Goal: Book appointment/travel/reservation

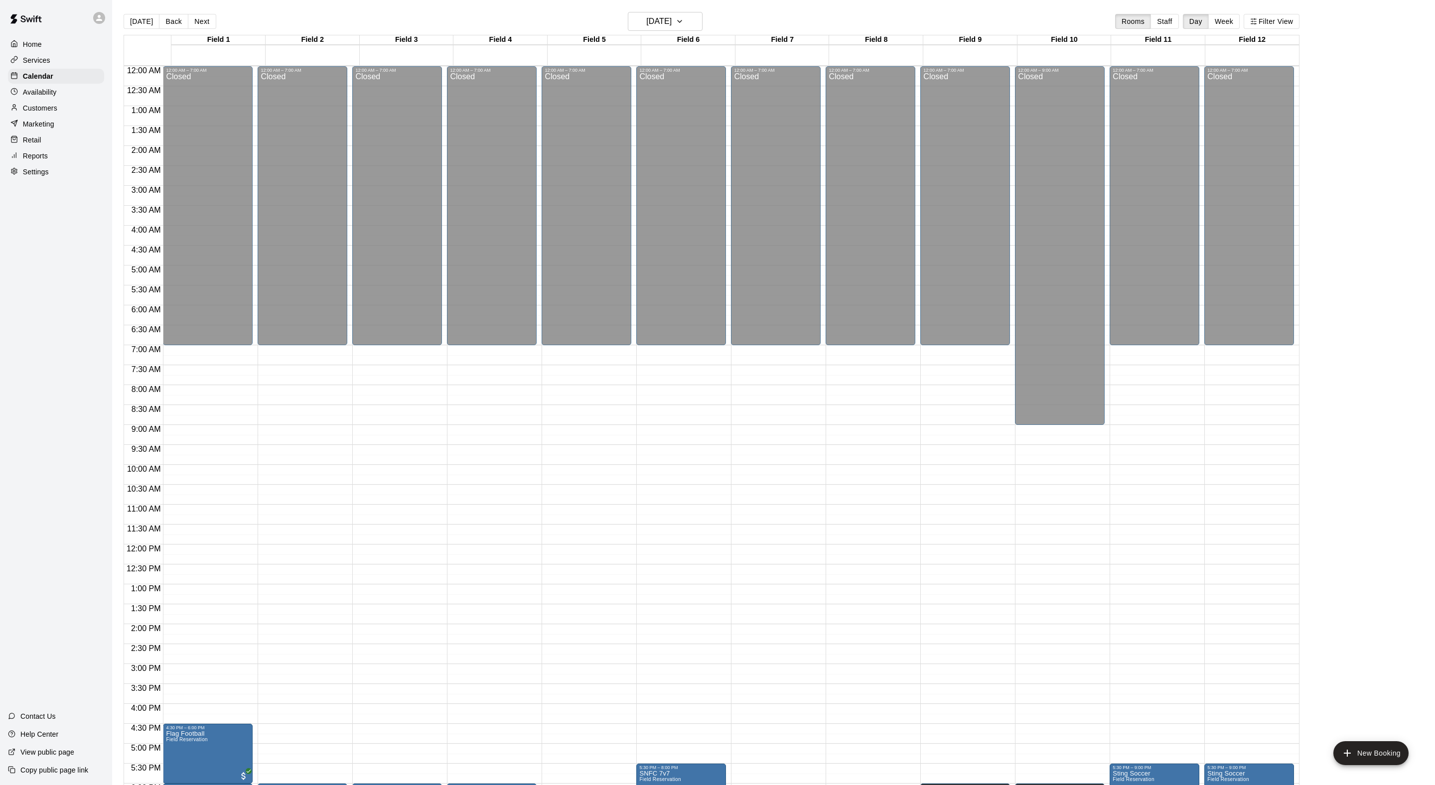
scroll to position [232, 0]
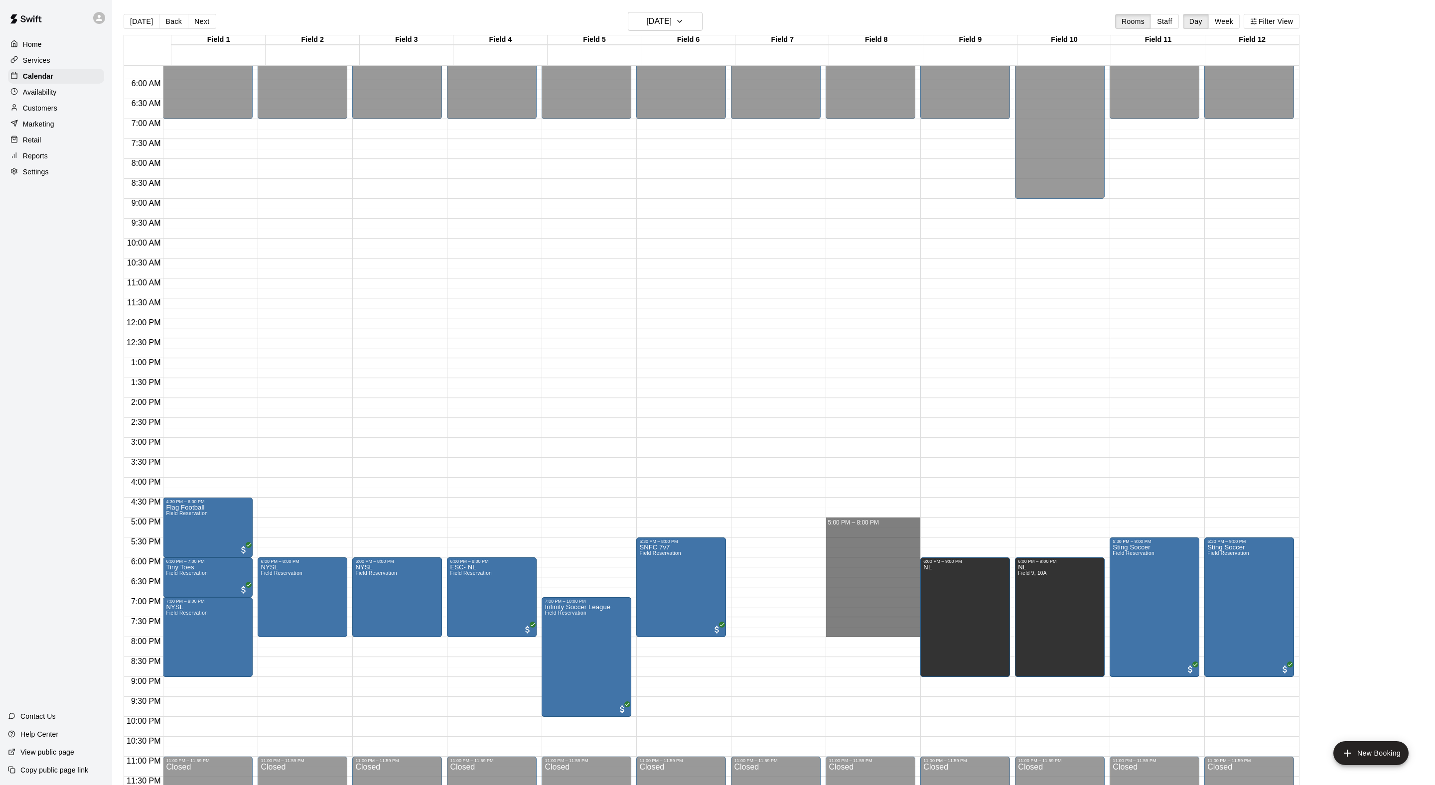
drag, startPoint x: 840, startPoint y: 520, endPoint x: 835, endPoint y: 632, distance: 111.7
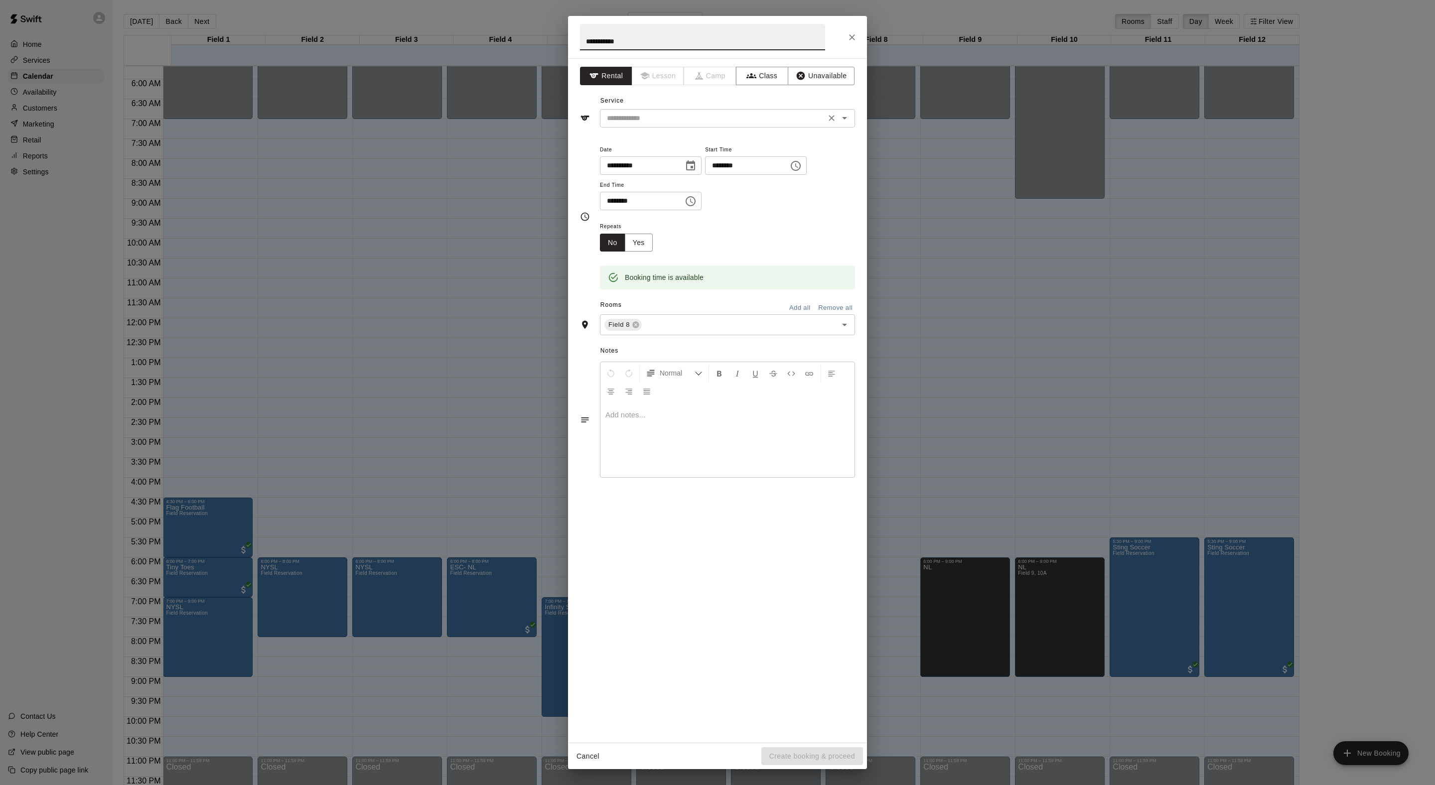
type input "**********"
click at [680, 125] on input "text" at bounding box center [713, 118] width 220 height 12
click at [673, 161] on li "Field Reservation" at bounding box center [737, 162] width 235 height 16
type input "**********"
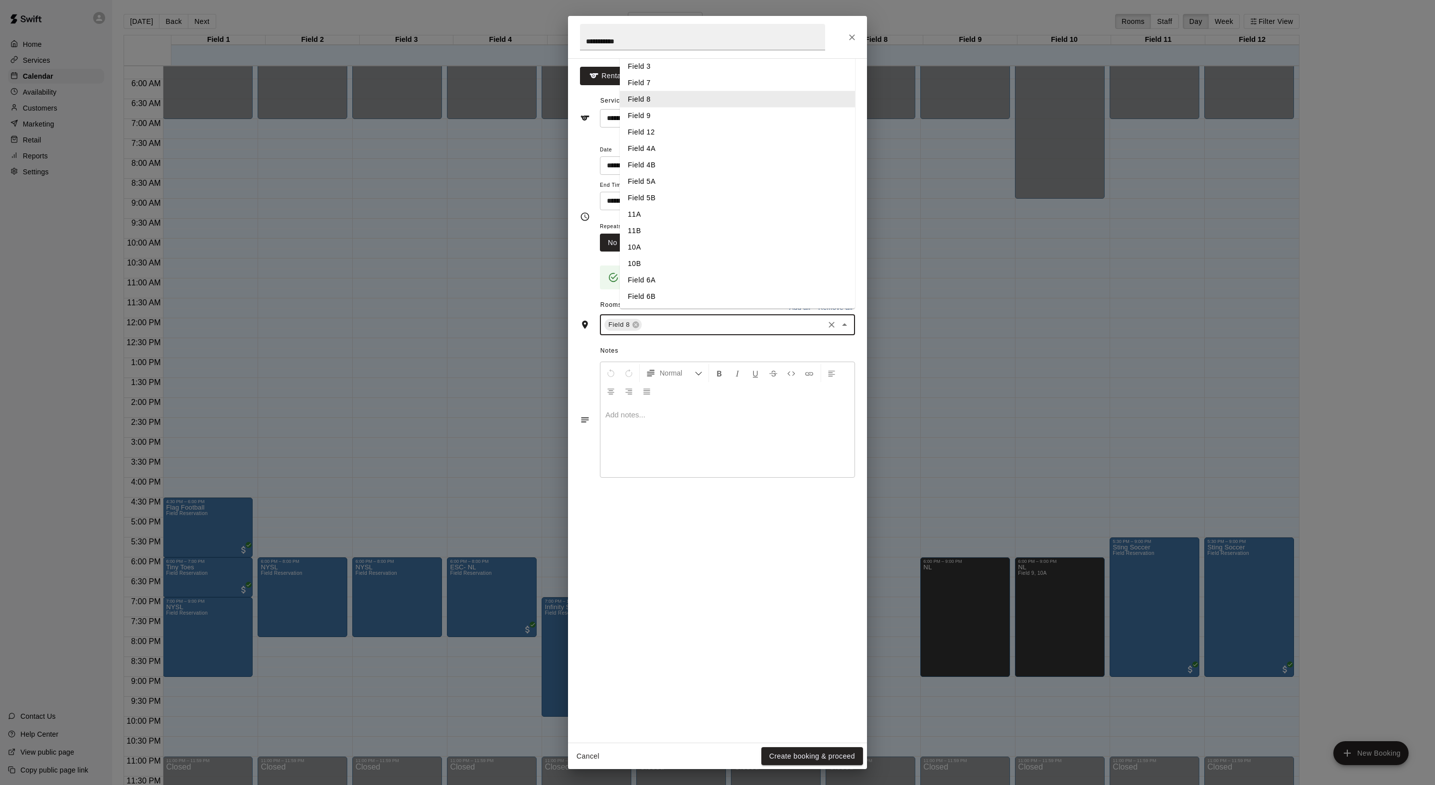
click at [710, 331] on input "text" at bounding box center [732, 325] width 179 height 12
click at [669, 91] on li "Field 7" at bounding box center [737, 83] width 235 height 16
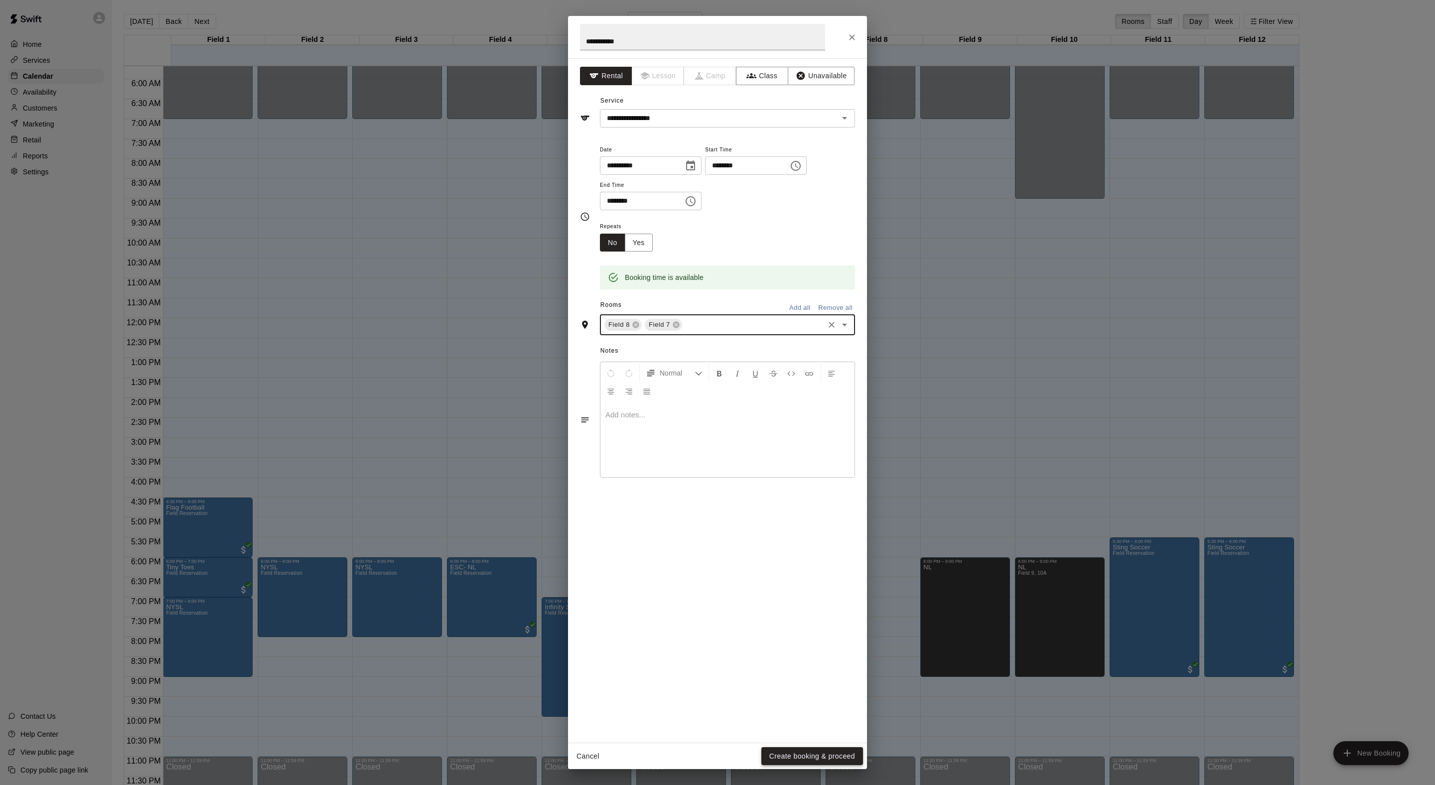
click at [783, 749] on button "Create booking & proceed" at bounding box center [812, 756] width 102 height 18
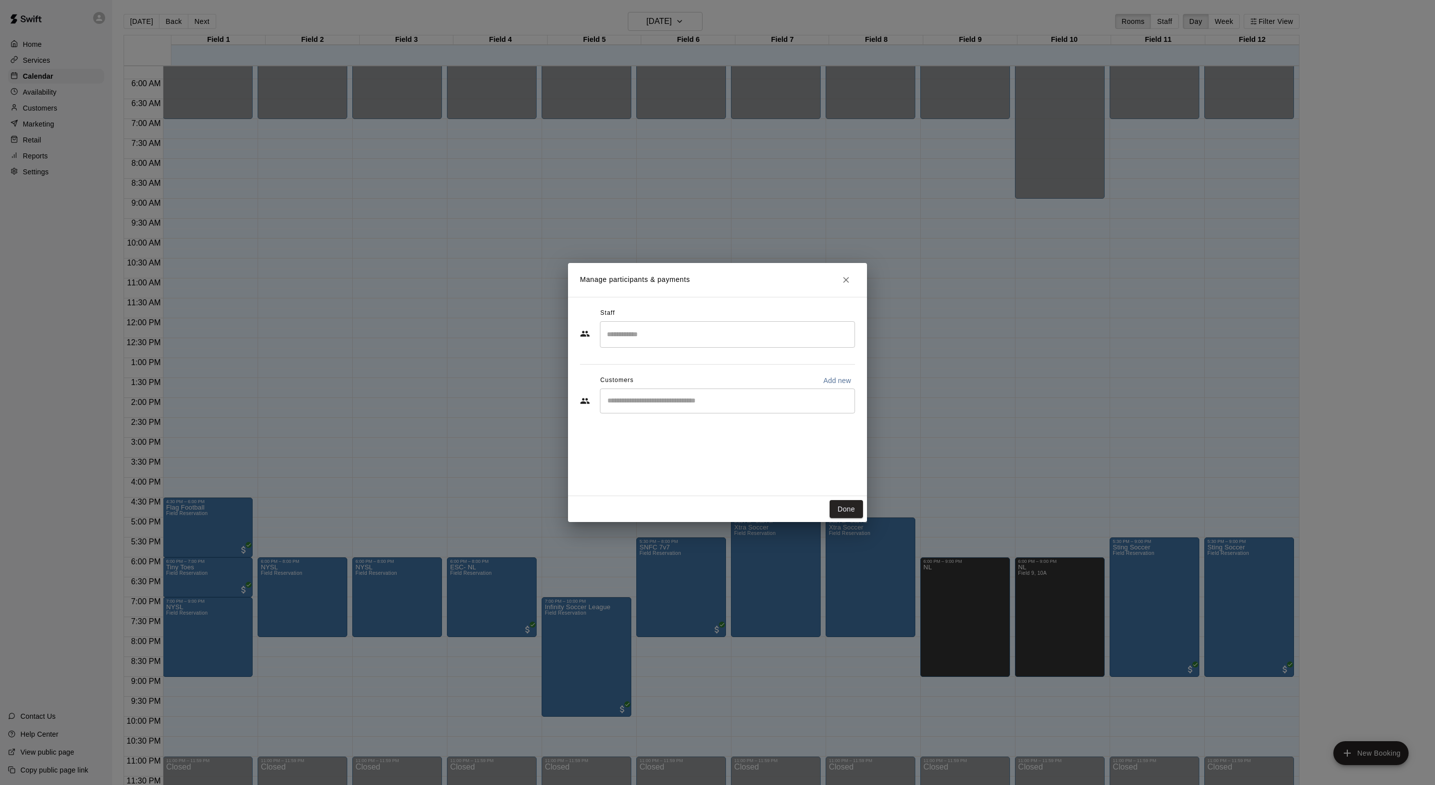
click at [667, 406] on input "Start typing to search customers..." at bounding box center [727, 401] width 246 height 10
type input "*****"
click at [669, 444] on p "[PERSON_NAME]" at bounding box center [678, 445] width 61 height 10
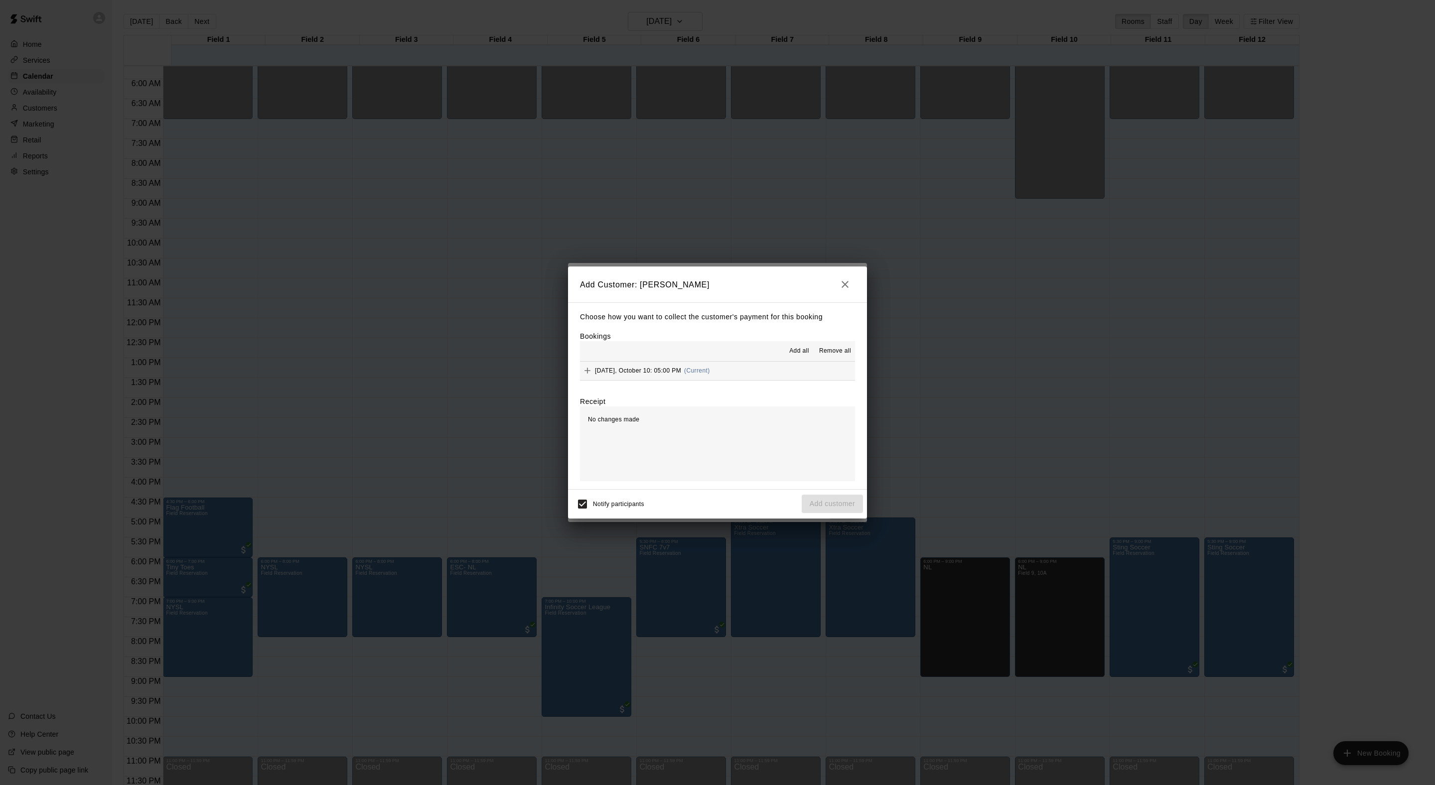
click at [783, 343] on button "Add all" at bounding box center [799, 351] width 32 height 16
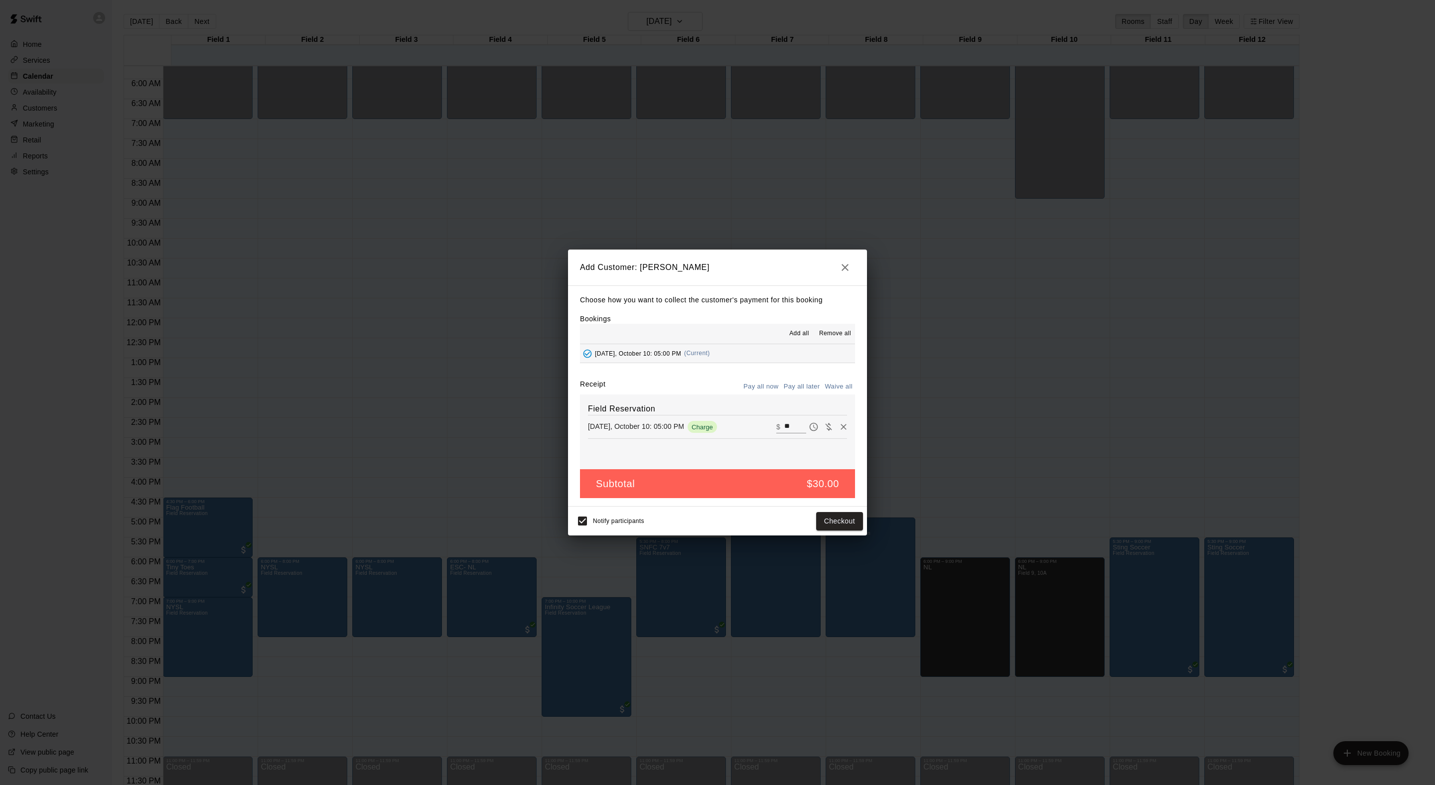
click at [834, 395] on button "Waive all" at bounding box center [838, 386] width 33 height 15
type input "*"
click at [821, 531] on button "Add customer" at bounding box center [832, 521] width 61 height 18
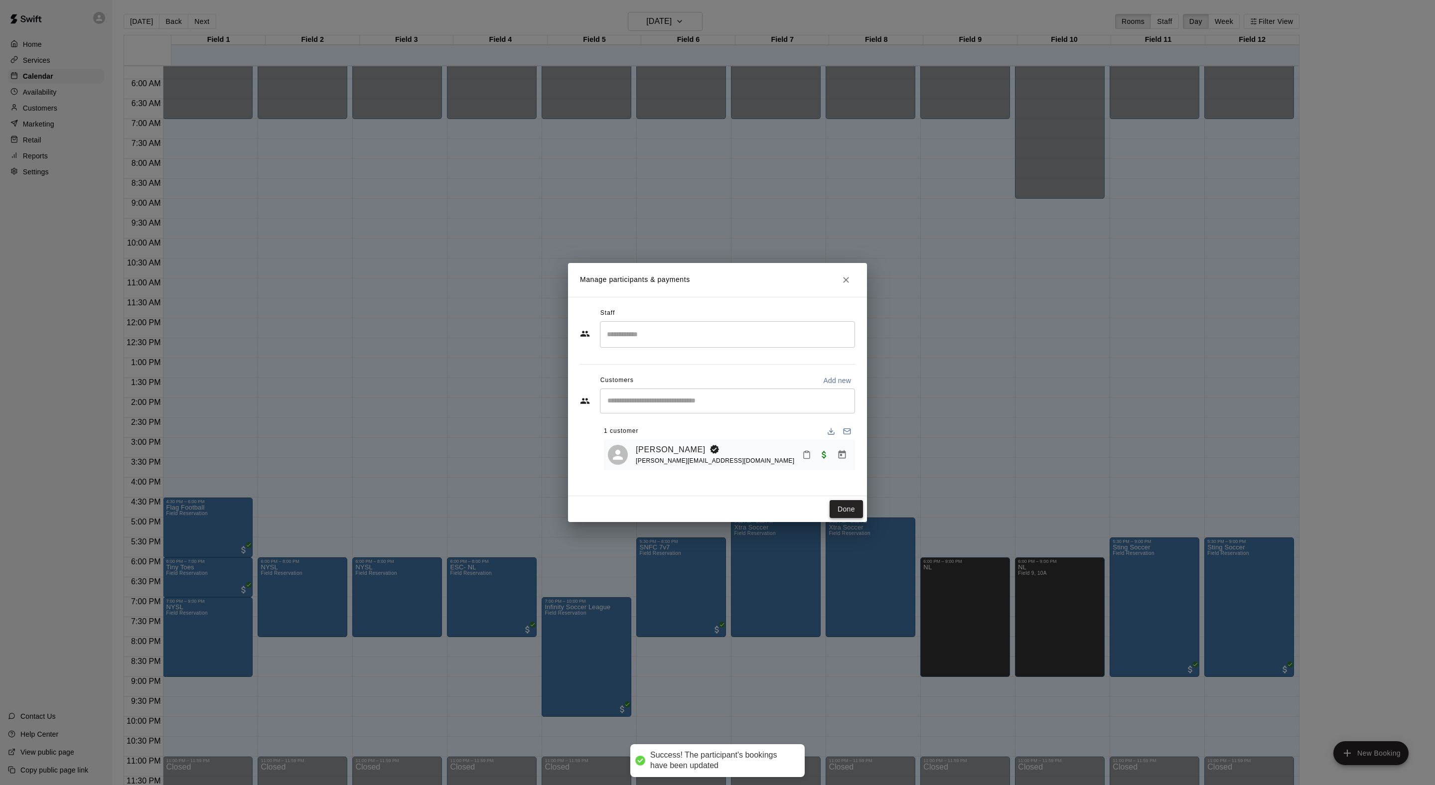
click at [847, 519] on button "Done" at bounding box center [845, 509] width 33 height 18
